Goal: Task Accomplishment & Management: Manage account settings

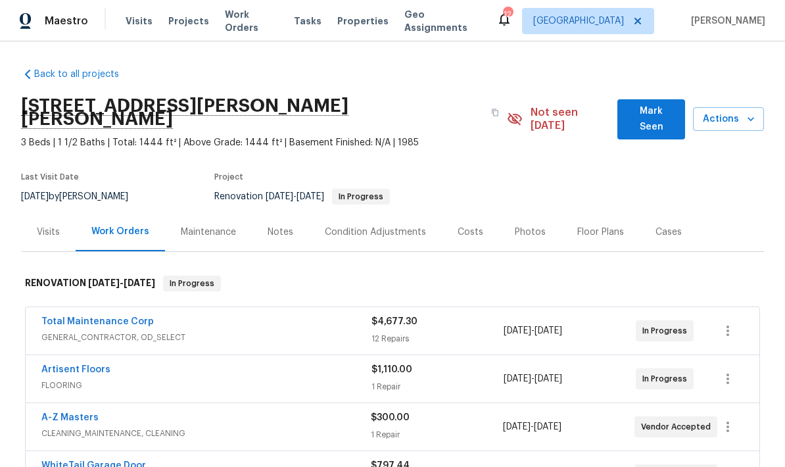
click at [62, 331] on span "GENERAL_CONTRACTOR, OD_SELECT" at bounding box center [206, 337] width 330 height 13
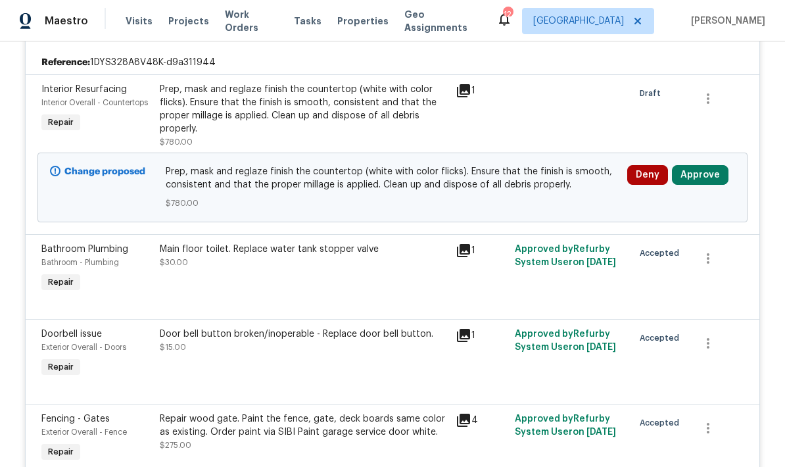
scroll to position [182, 0]
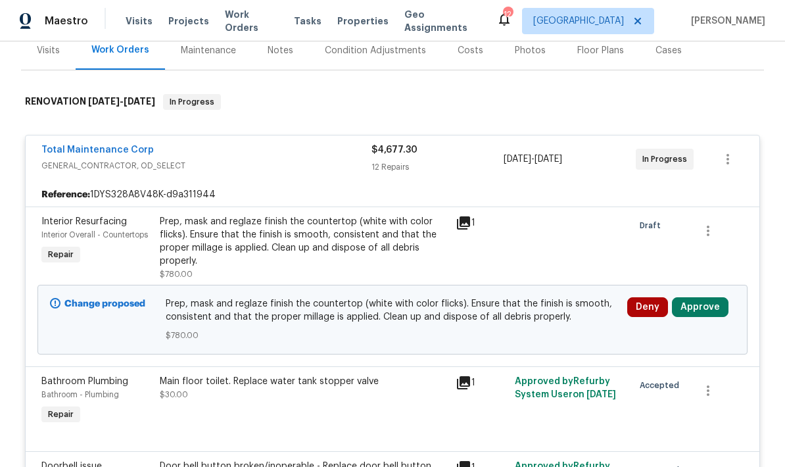
click at [548, 297] on button "Approve" at bounding box center [700, 307] width 57 height 20
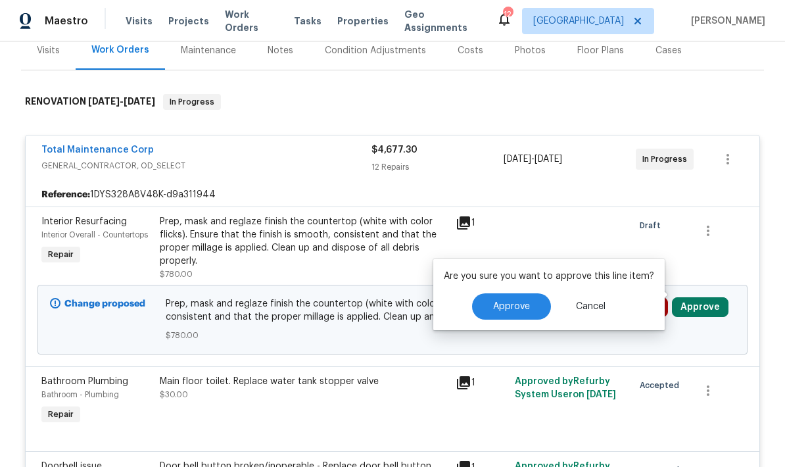
click at [499, 309] on span "Approve" at bounding box center [511, 307] width 37 height 10
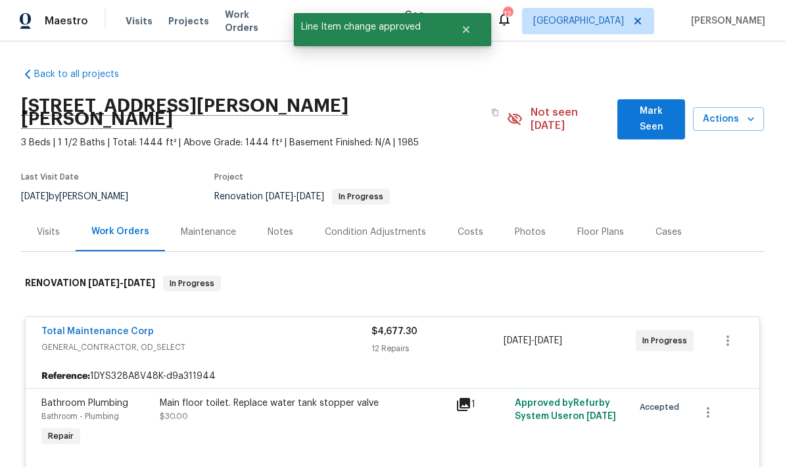
scroll to position [0, 0]
click at [274, 226] on div "Notes" at bounding box center [281, 232] width 26 height 13
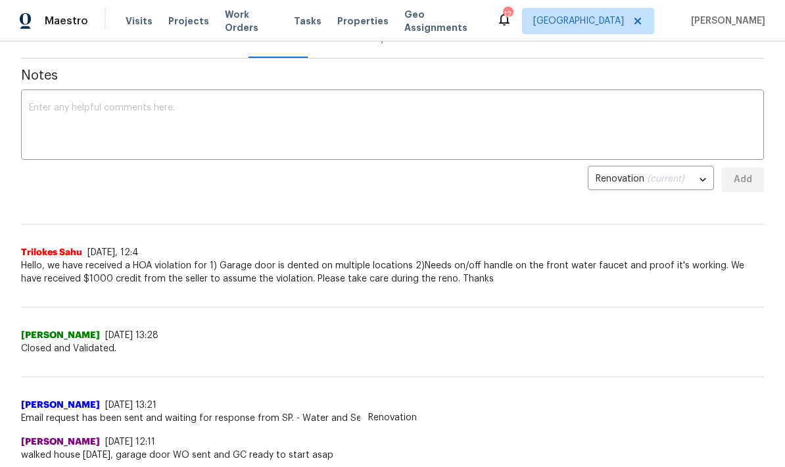
scroll to position [194, 0]
click at [37, 103] on textarea at bounding box center [392, 126] width 727 height 46
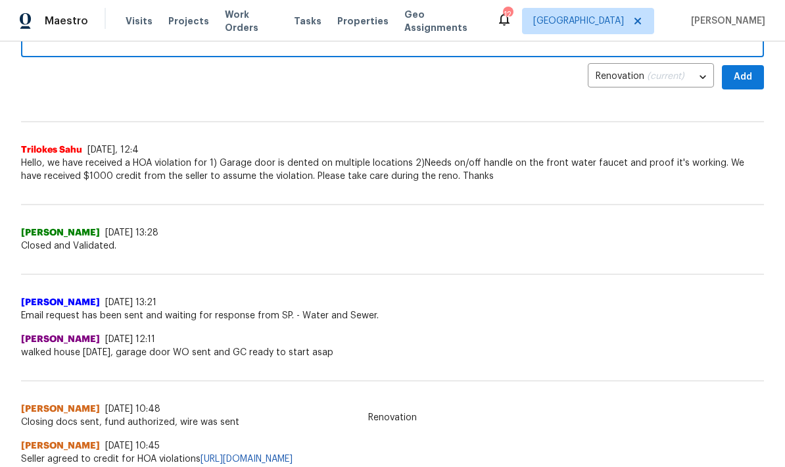
scroll to position [293, 0]
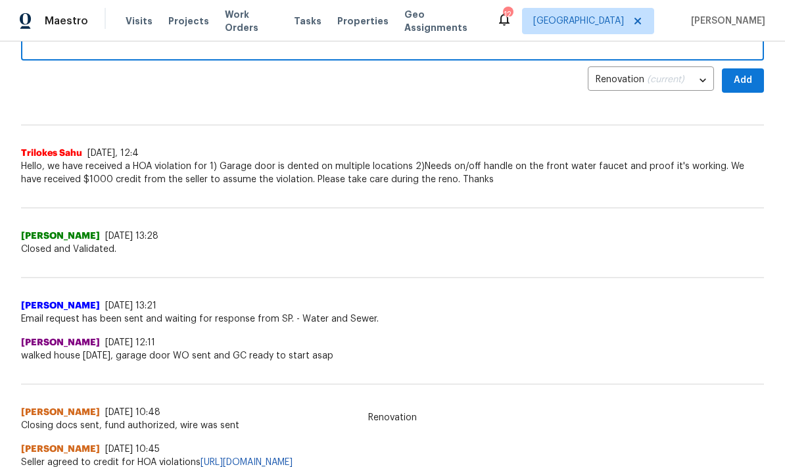
type textarea "Painting will be done by [DATE], focusing on inside work to move up flooring da…"
click at [548, 72] on span "Add" at bounding box center [743, 80] width 21 height 16
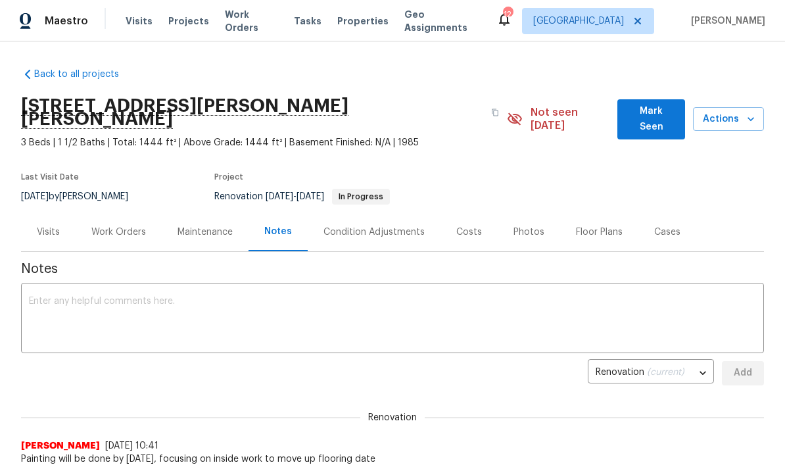
scroll to position [0, 0]
click at [40, 297] on textarea at bounding box center [392, 320] width 727 height 46
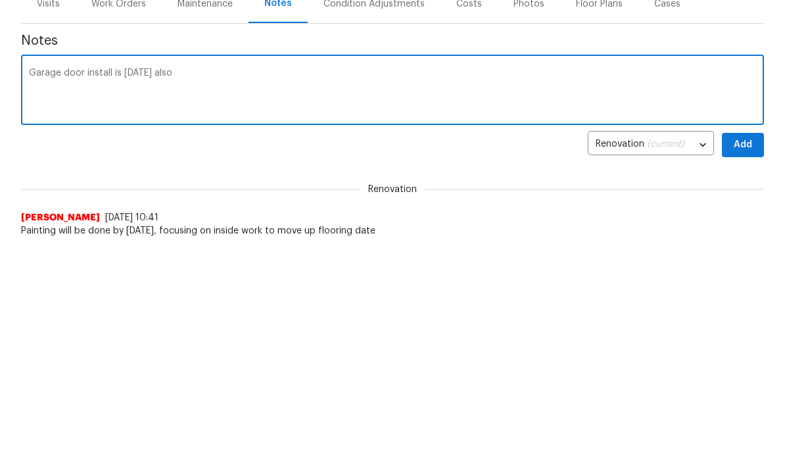
type textarea "Garage door install is [DATE] also"
click at [548, 365] on span "Add" at bounding box center [743, 373] width 21 height 16
